Goal: Task Accomplishment & Management: Manage account settings

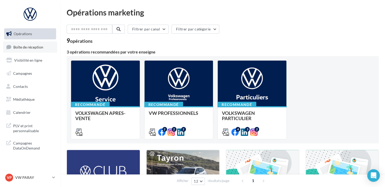
click at [43, 44] on link "Boîte de réception" at bounding box center [30, 46] width 54 height 11
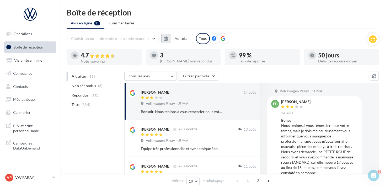
click at [162, 38] on button "button" at bounding box center [165, 38] width 9 height 9
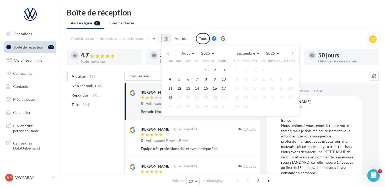
click at [167, 51] on button "button" at bounding box center [168, 53] width 4 height 7
drag, startPoint x: 177, startPoint y: 68, endPoint x: 196, endPoint y: 75, distance: 20.1
click at [177, 69] on button "1" at bounding box center [179, 70] width 8 height 8
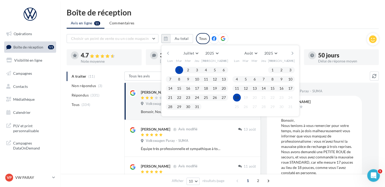
click at [236, 97] on button "18" at bounding box center [237, 98] width 8 height 8
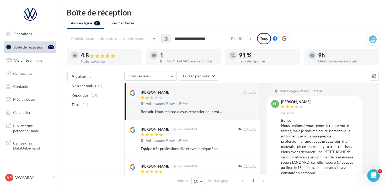
click at [284, 38] on icon at bounding box center [283, 38] width 5 height 5
click at [45, 176] on p "VW PARAY" at bounding box center [32, 177] width 35 height 5
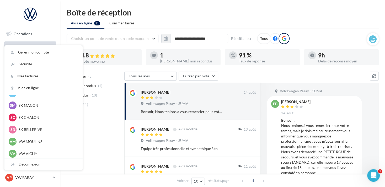
scroll to position [183, 0]
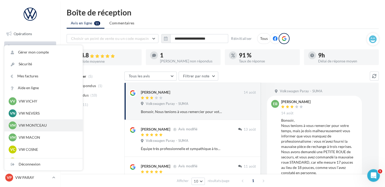
click at [52, 125] on p "VW MONTCEAU" at bounding box center [48, 125] width 58 height 5
